Goal: Task Accomplishment & Management: Use online tool/utility

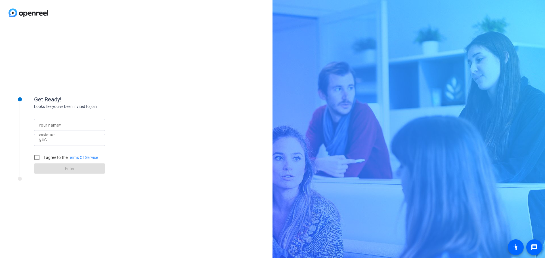
click at [54, 125] on mat-label "Your name" at bounding box center [49, 125] width 20 height 5
click at [54, 125] on input "Your name" at bounding box center [70, 125] width 62 height 7
type input "[PERSON_NAME]"
click at [35, 156] on input "I agree to the Terms Of Service" at bounding box center [36, 157] width 11 height 11
checkbox input "true"
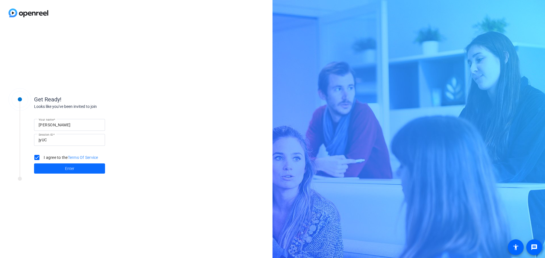
click at [92, 170] on span at bounding box center [69, 169] width 71 height 14
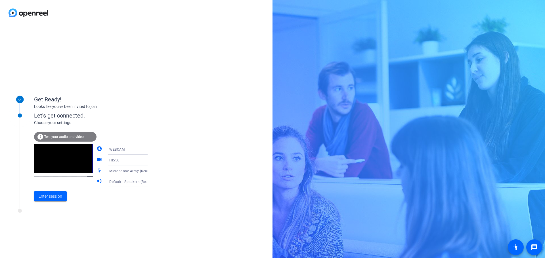
click at [150, 183] on icon at bounding box center [153, 181] width 7 height 7
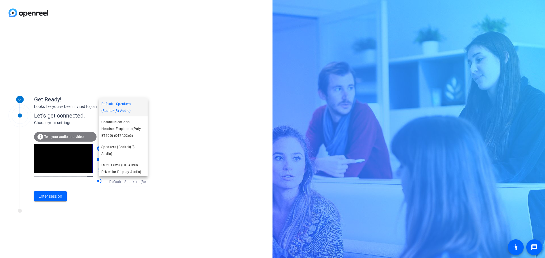
click at [140, 183] on div at bounding box center [272, 129] width 545 height 258
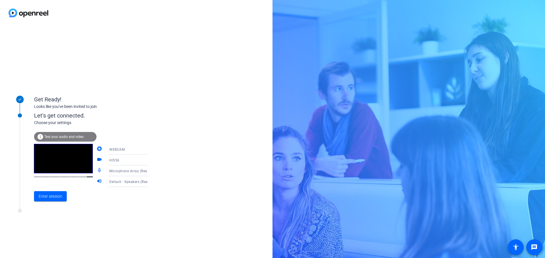
click at [150, 173] on icon at bounding box center [153, 171] width 7 height 7
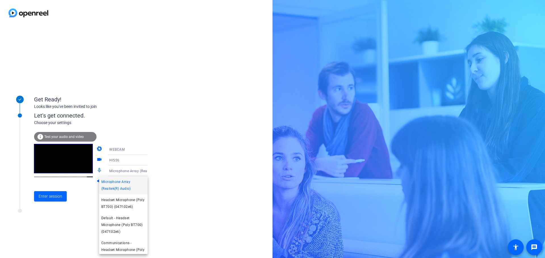
click at [141, 173] on div at bounding box center [272, 129] width 545 height 258
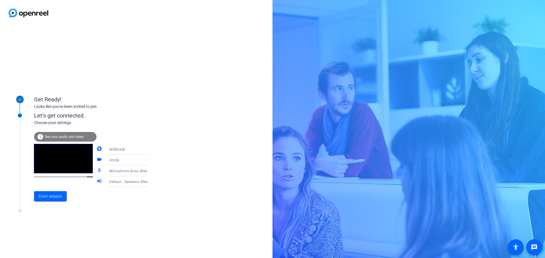
click at [58, 134] on div "info Test your audio and video" at bounding box center [65, 137] width 62 height 10
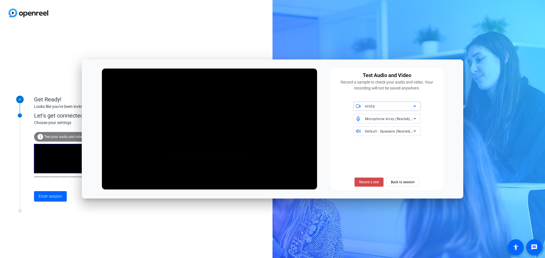
click at [373, 181] on span "Record a test" at bounding box center [369, 182] width 20 height 5
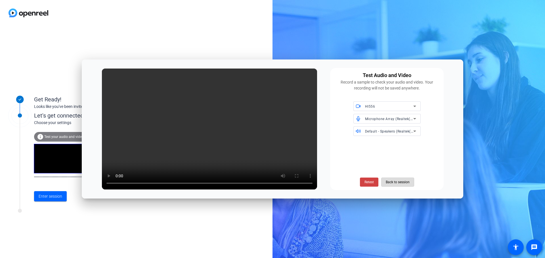
click at [389, 184] on span "Back to session" at bounding box center [398, 182] width 24 height 11
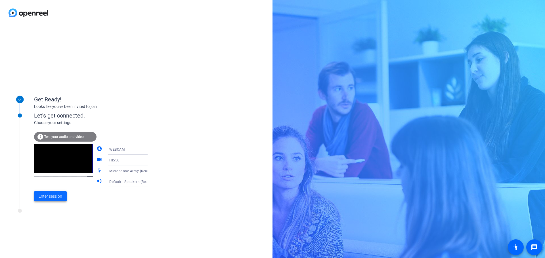
click at [42, 195] on span "Enter session" at bounding box center [51, 197] width 24 height 6
